Goal: Navigation & Orientation: Find specific page/section

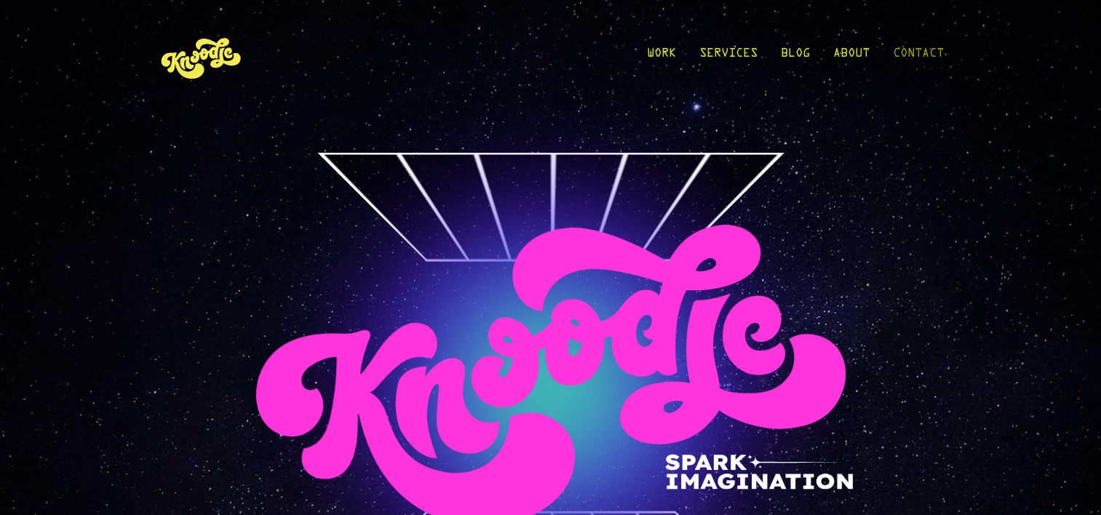
click at [931, 59] on link "Contact" at bounding box center [918, 57] width 51 height 68
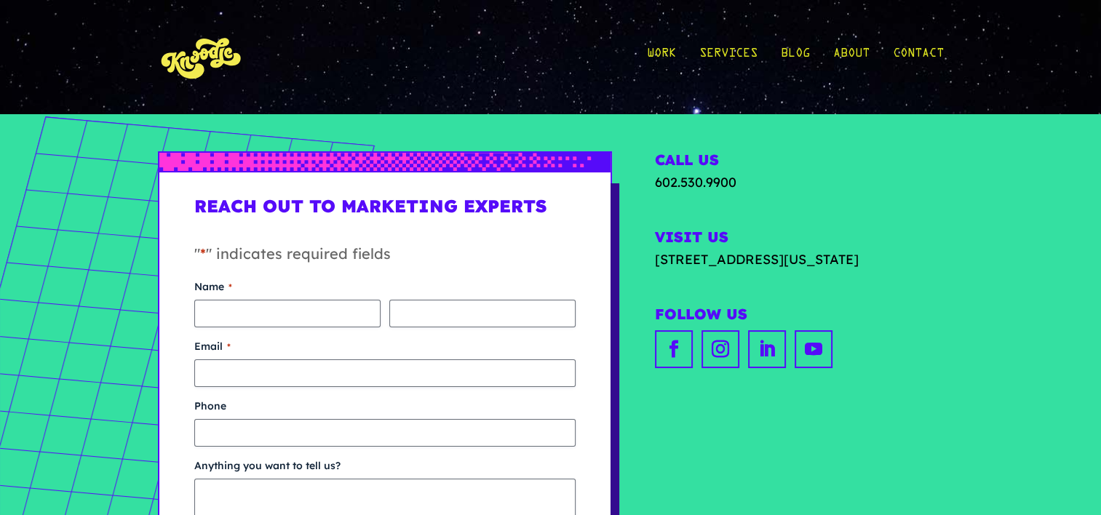
click at [204, 60] on img at bounding box center [201, 57] width 87 height 68
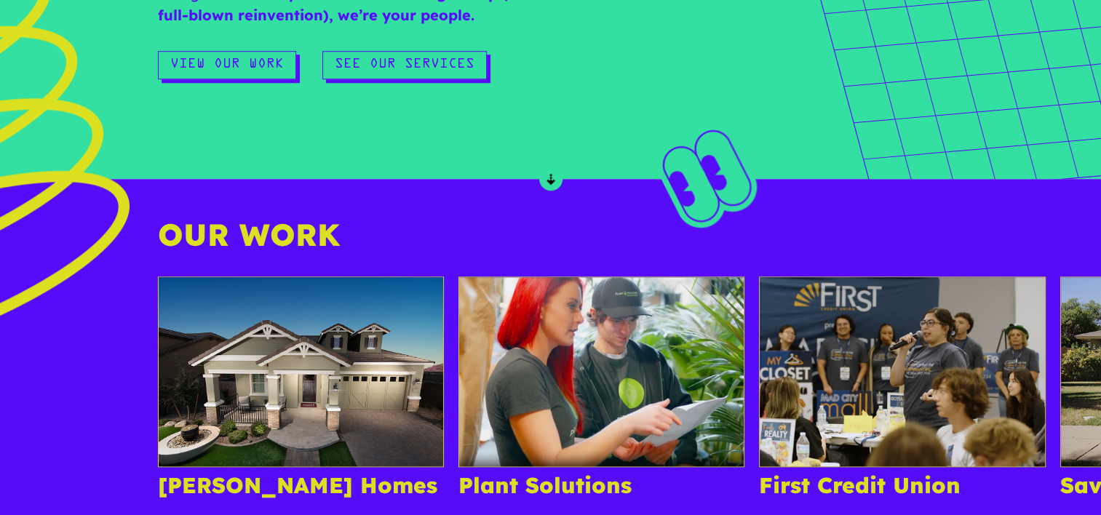
scroll to position [1092, 0]
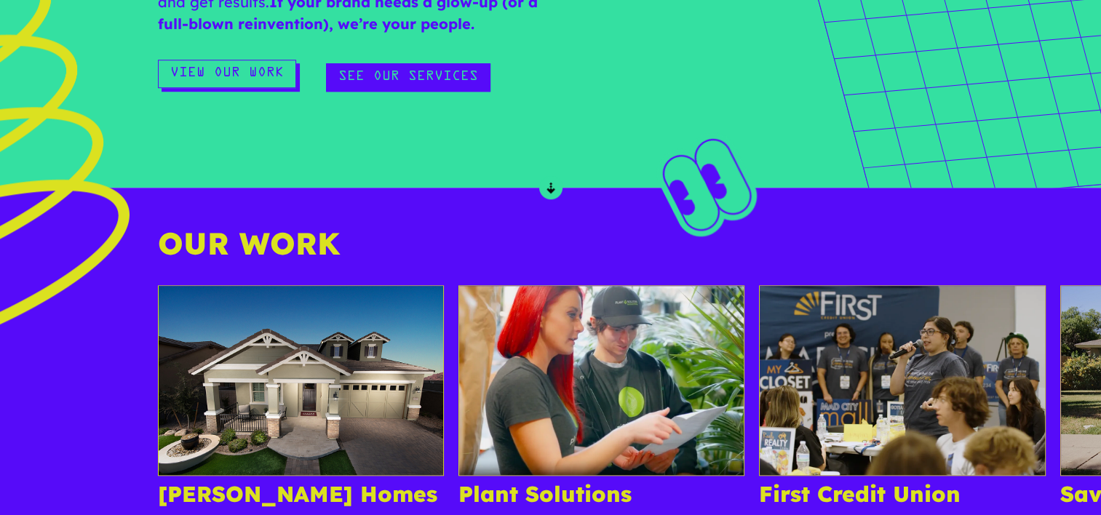
click at [421, 84] on link "See Our Services" at bounding box center [408, 77] width 164 height 28
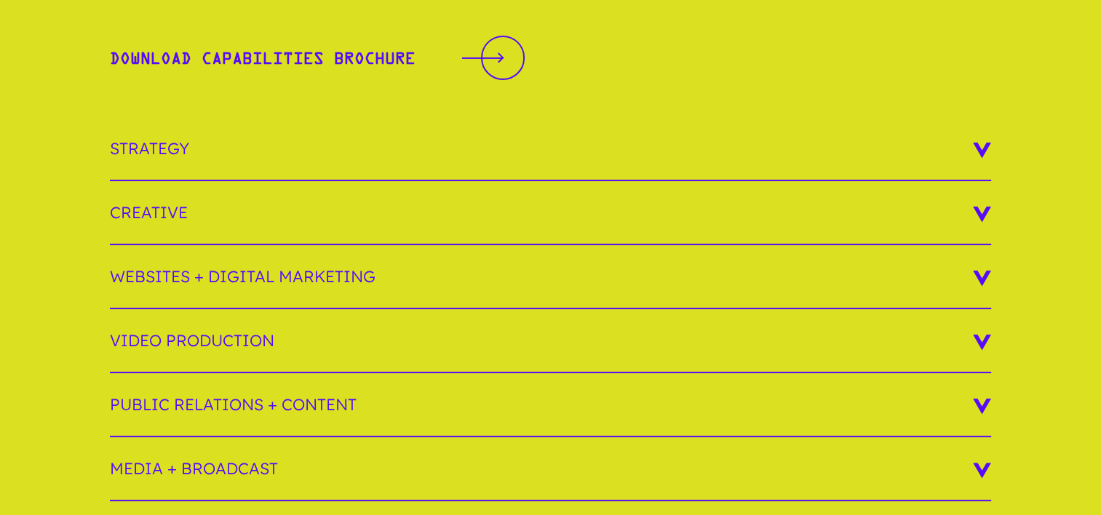
scroll to position [291, 0]
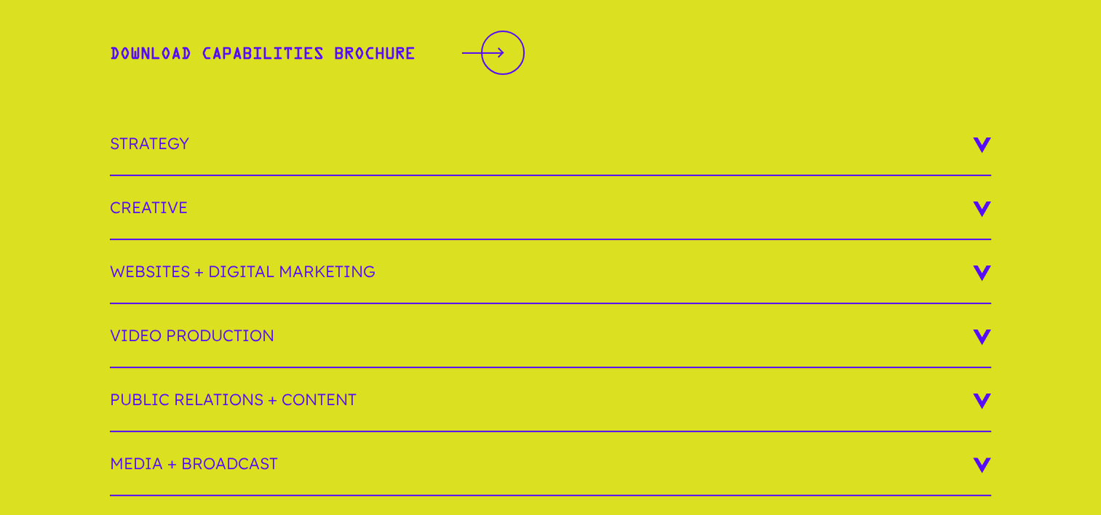
click at [618, 337] on h3 "Video Production" at bounding box center [550, 336] width 881 height 64
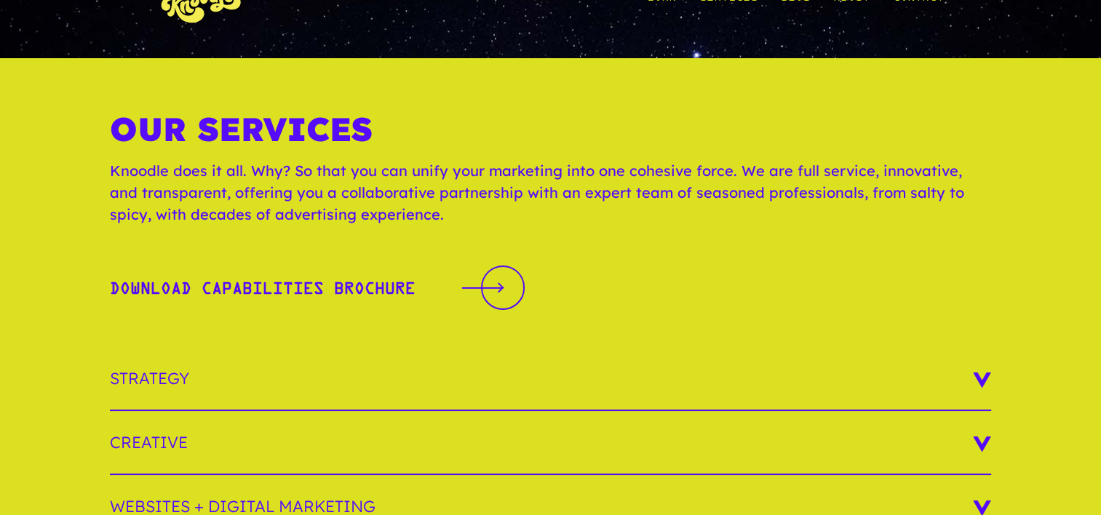
scroll to position [0, 0]
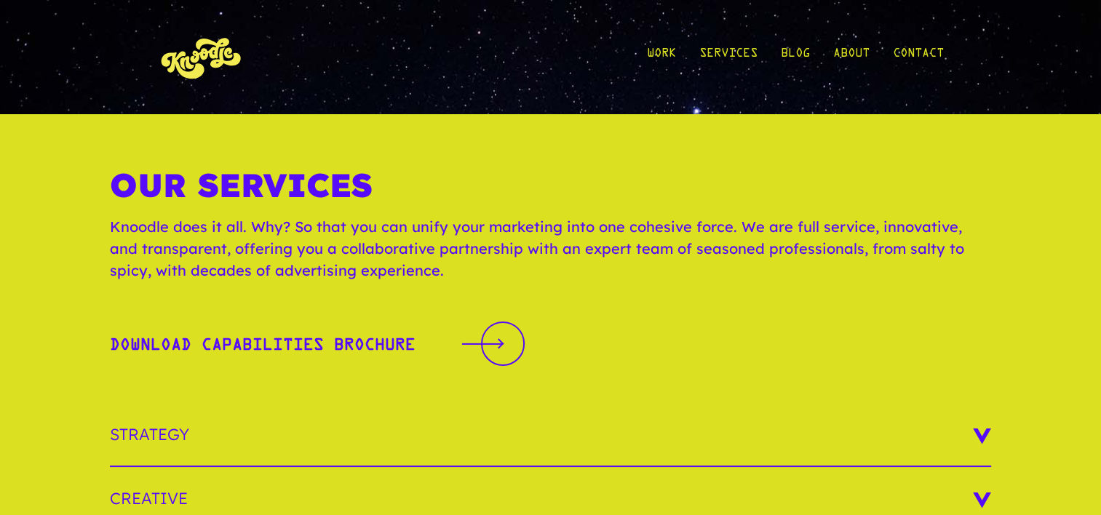
click at [221, 56] on img at bounding box center [201, 57] width 87 height 68
